Goal: Information Seeking & Learning: Learn about a topic

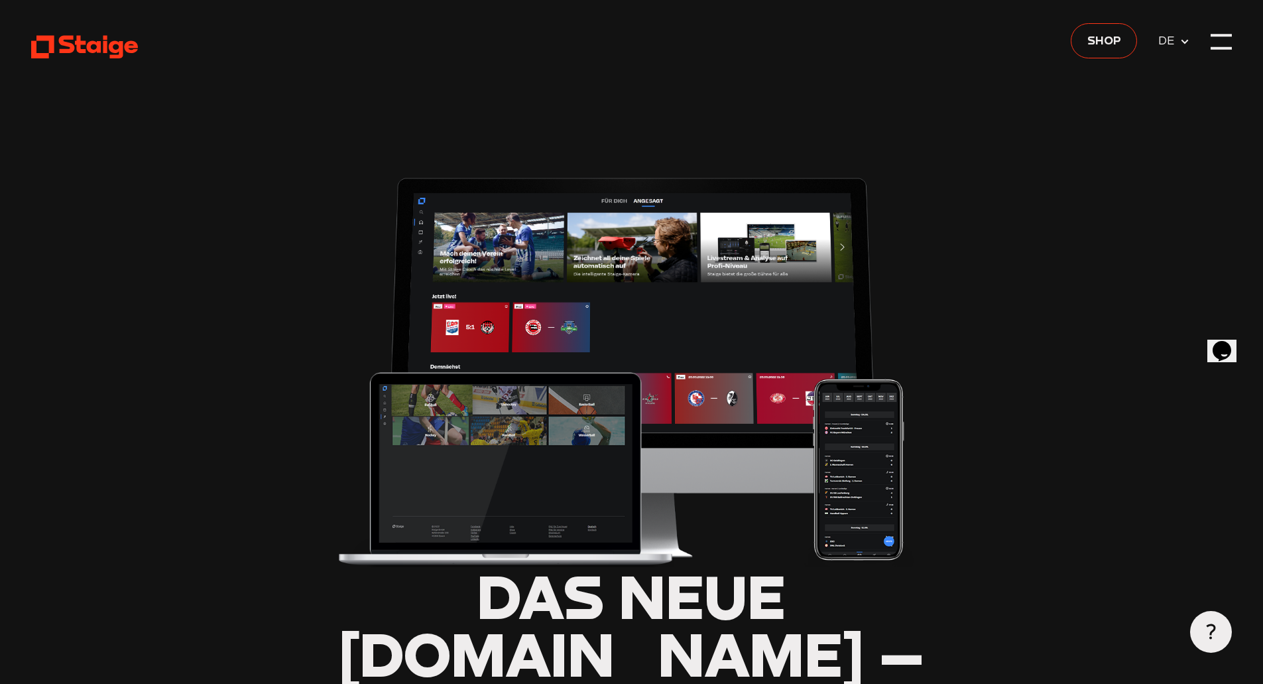
click at [63, 44] on use at bounding box center [84, 47] width 107 height 23
type input "0.8"
click at [1218, 42] on div at bounding box center [1221, 41] width 21 height 21
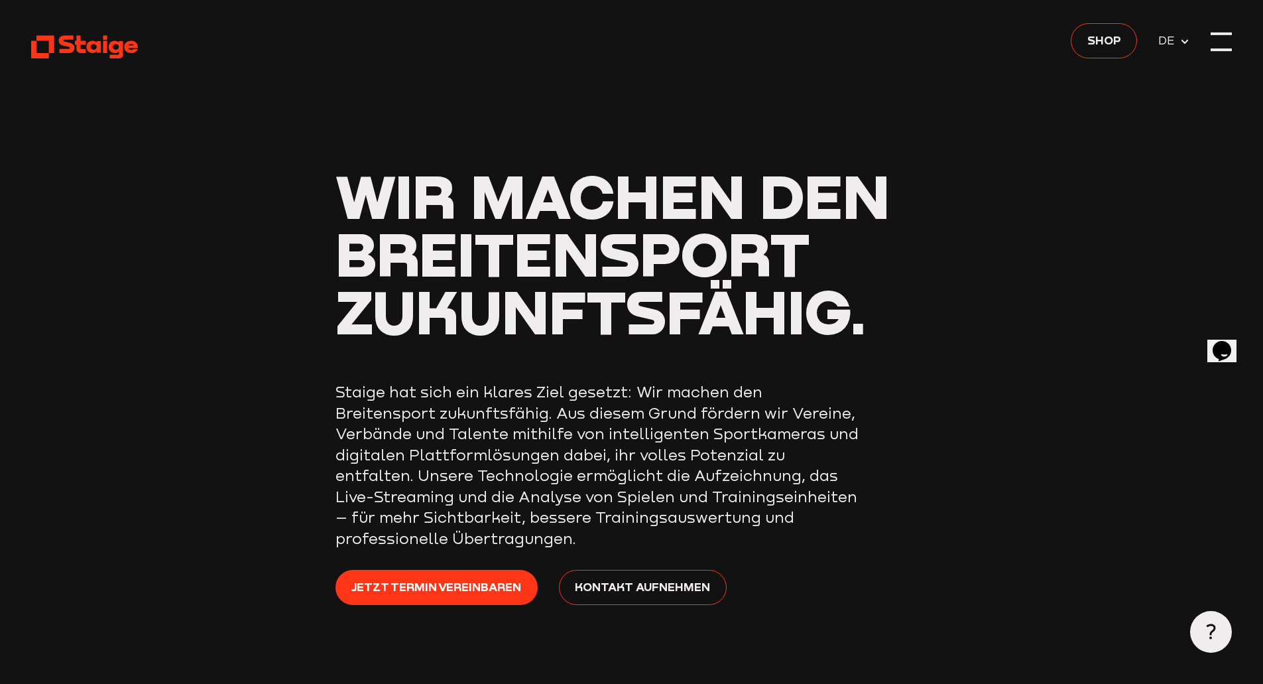
click at [1227, 32] on div at bounding box center [1221, 33] width 21 height 3
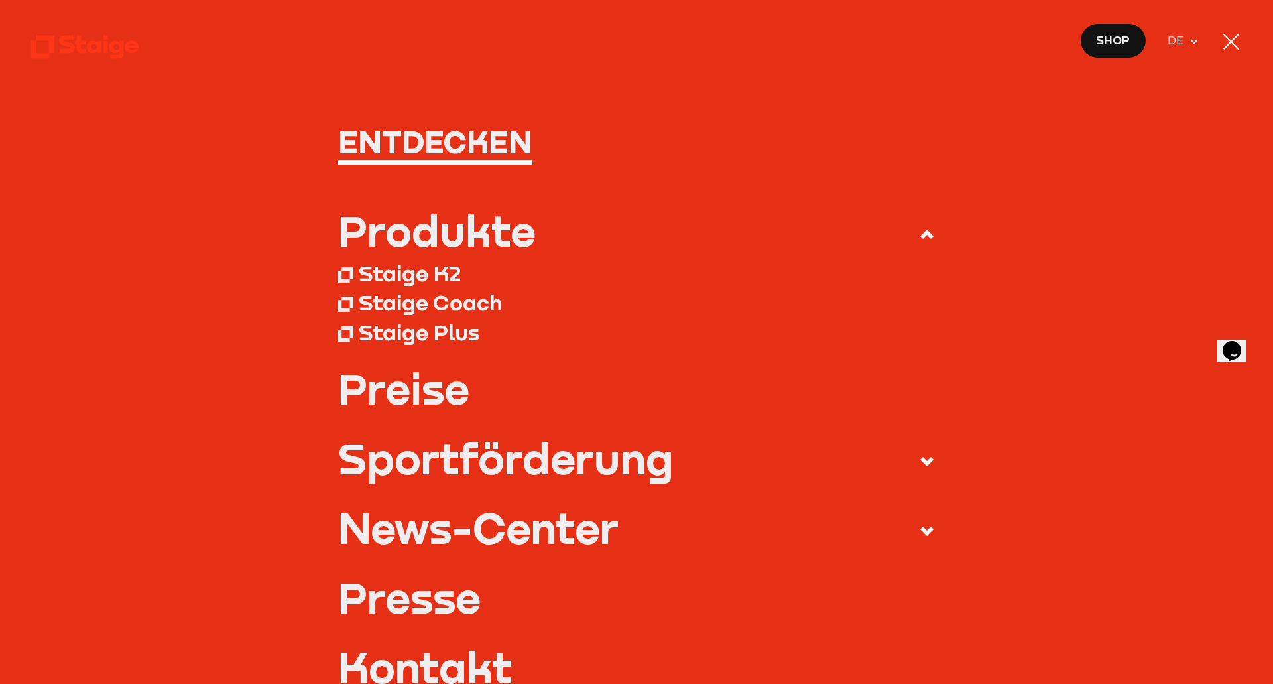
click at [397, 400] on link "Preise" at bounding box center [636, 388] width 597 height 42
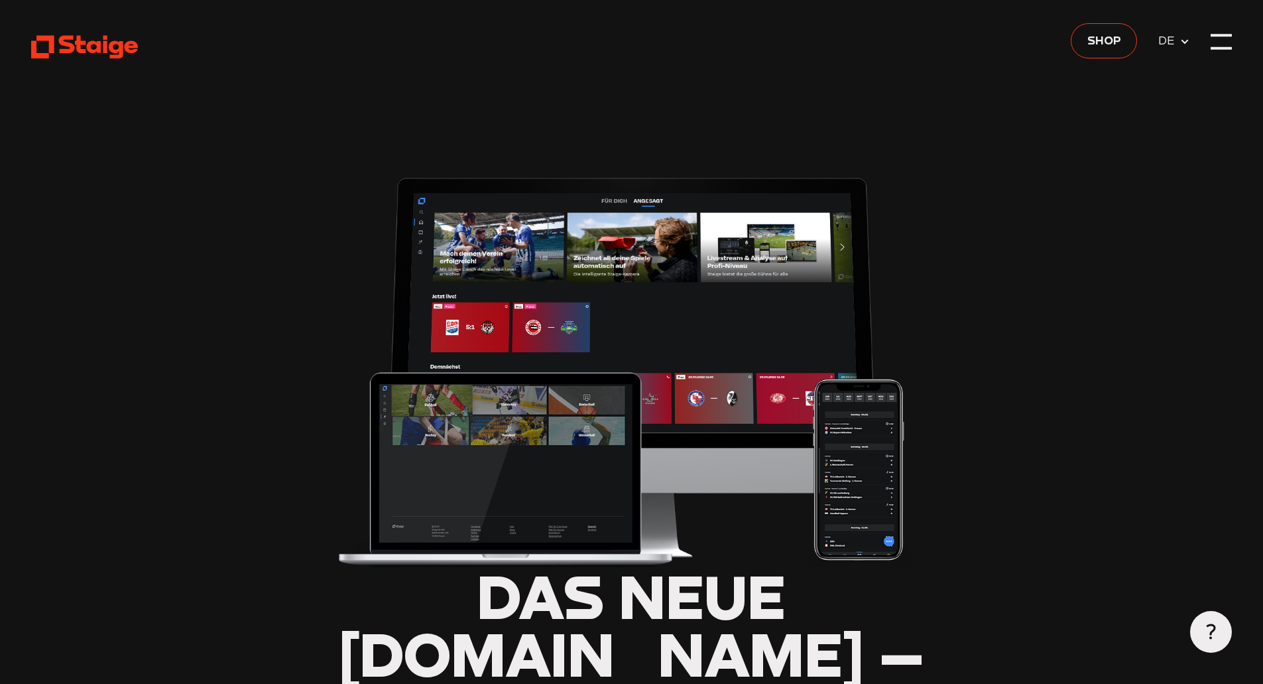
type input "0.8"
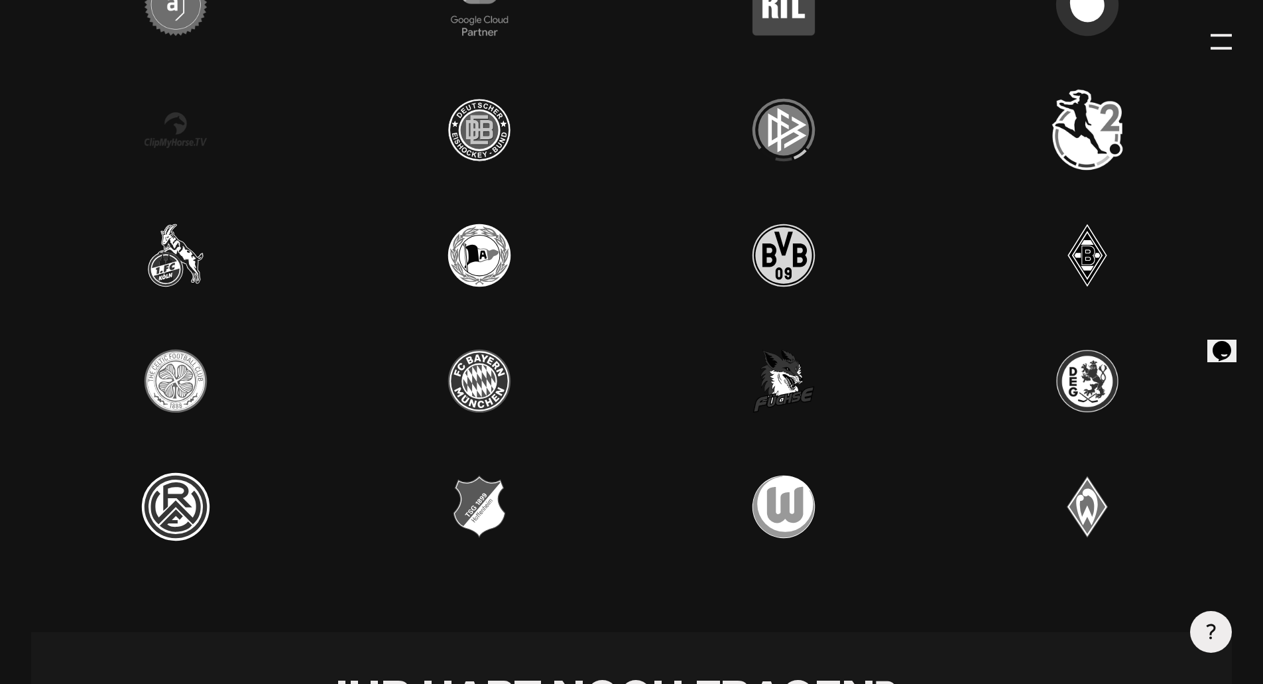
scroll to position [4443, 0]
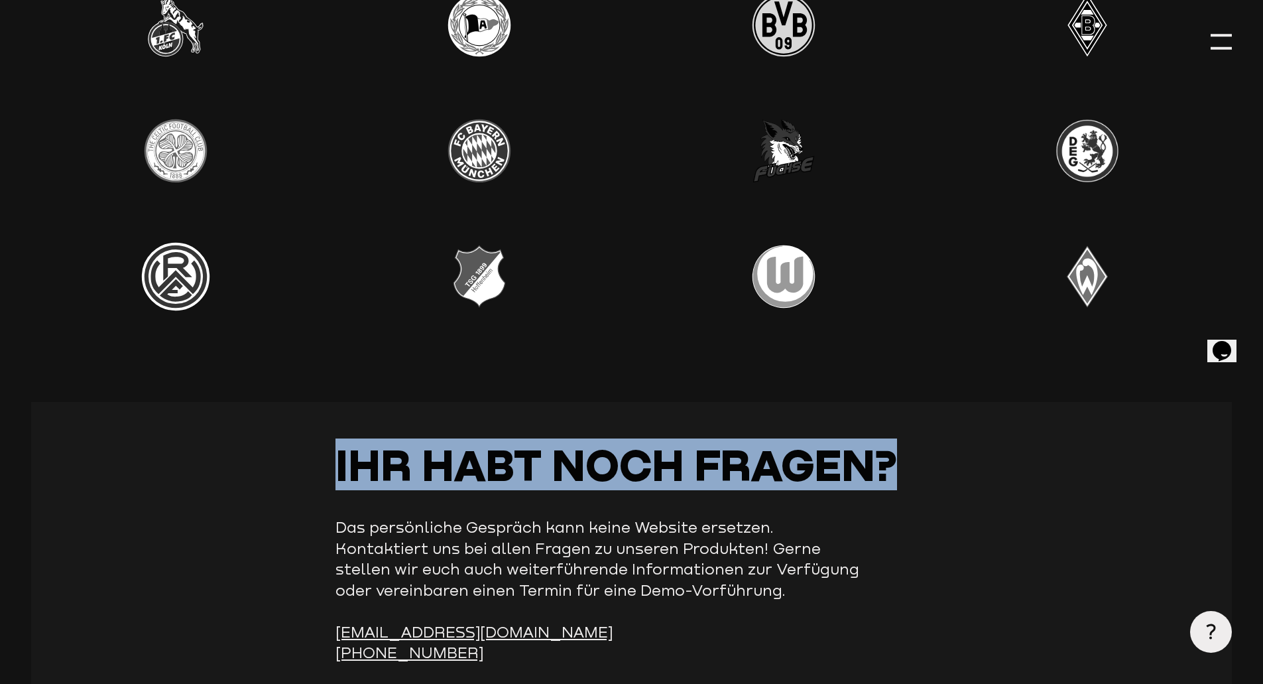
drag, startPoint x: 986, startPoint y: 473, endPoint x: 117, endPoint y: 440, distance: 870.0
click at [117, 440] on section "Ihr habt noch Fragen? Das persönliche Gespräch kann keine Website ersetzen. Kon…" at bounding box center [631, 592] width 1200 height 380
click at [218, 456] on section "Ihr habt noch Fragen? Das persönliche Gespräch kann keine Website ersetzen. Kon…" at bounding box center [631, 592] width 1200 height 380
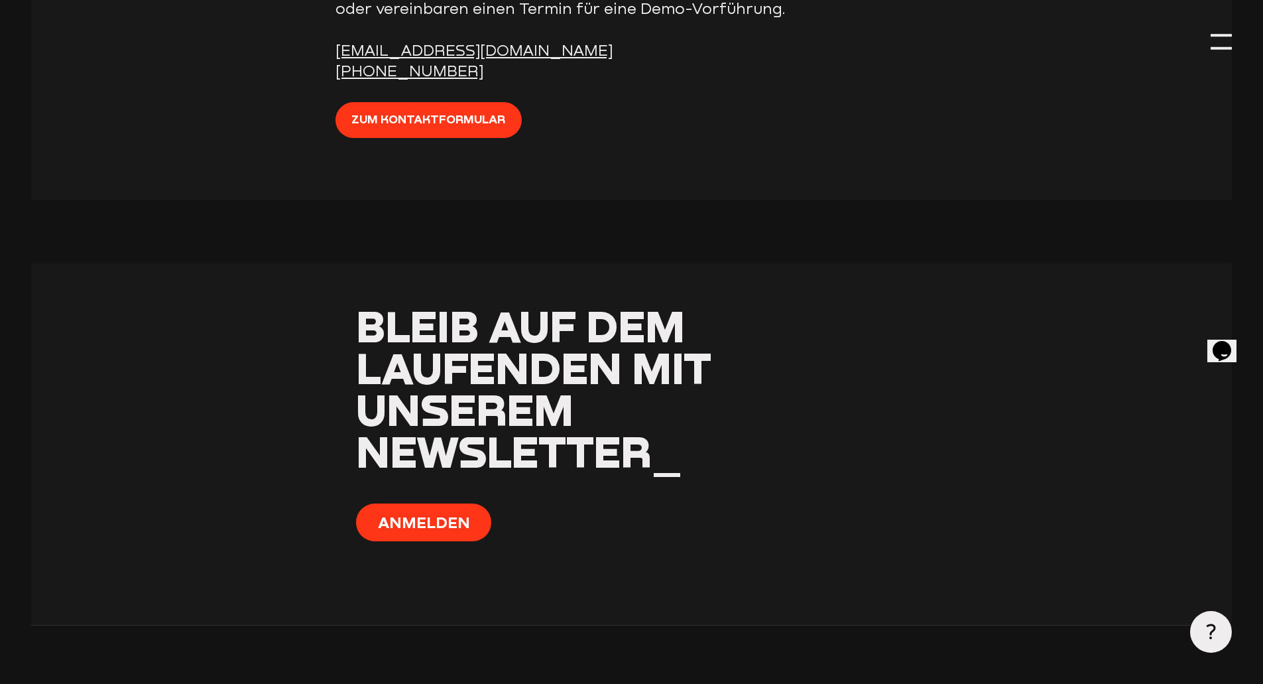
scroll to position [5324, 0]
